Goal: Task Accomplishment & Management: Manage account settings

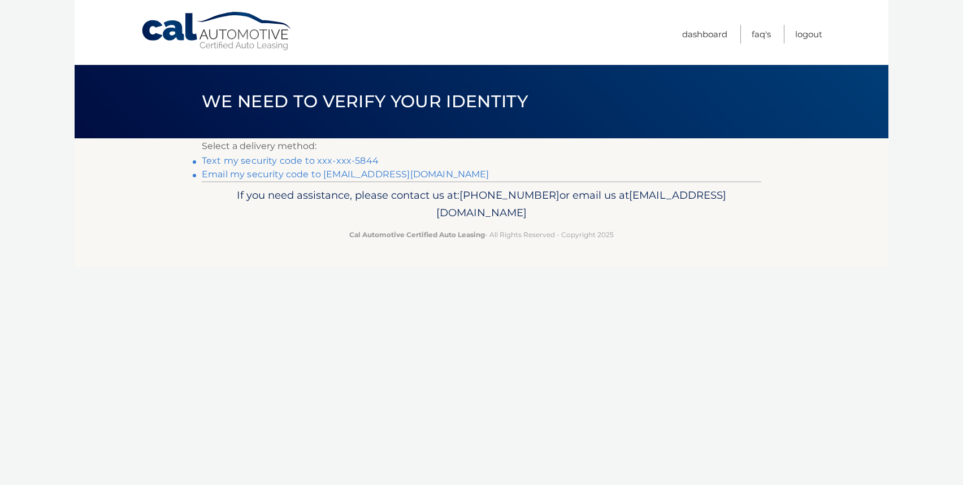
click at [336, 160] on link "Text my security code to xxx-xxx-5844" at bounding box center [290, 160] width 177 height 11
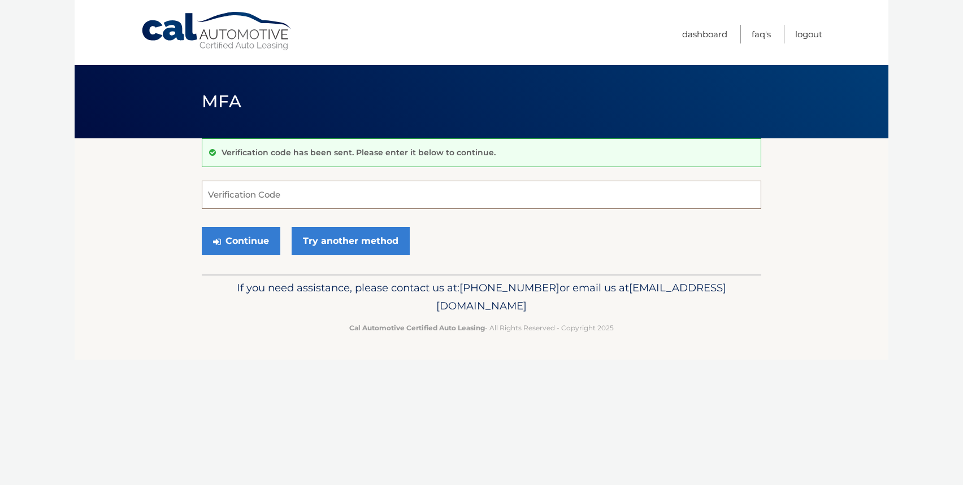
click at [326, 190] on input "Verification Code" at bounding box center [481, 195] width 559 height 28
type input "275897"
click at [268, 241] on button "Continue" at bounding box center [241, 241] width 79 height 28
